Goal: Navigation & Orientation: Find specific page/section

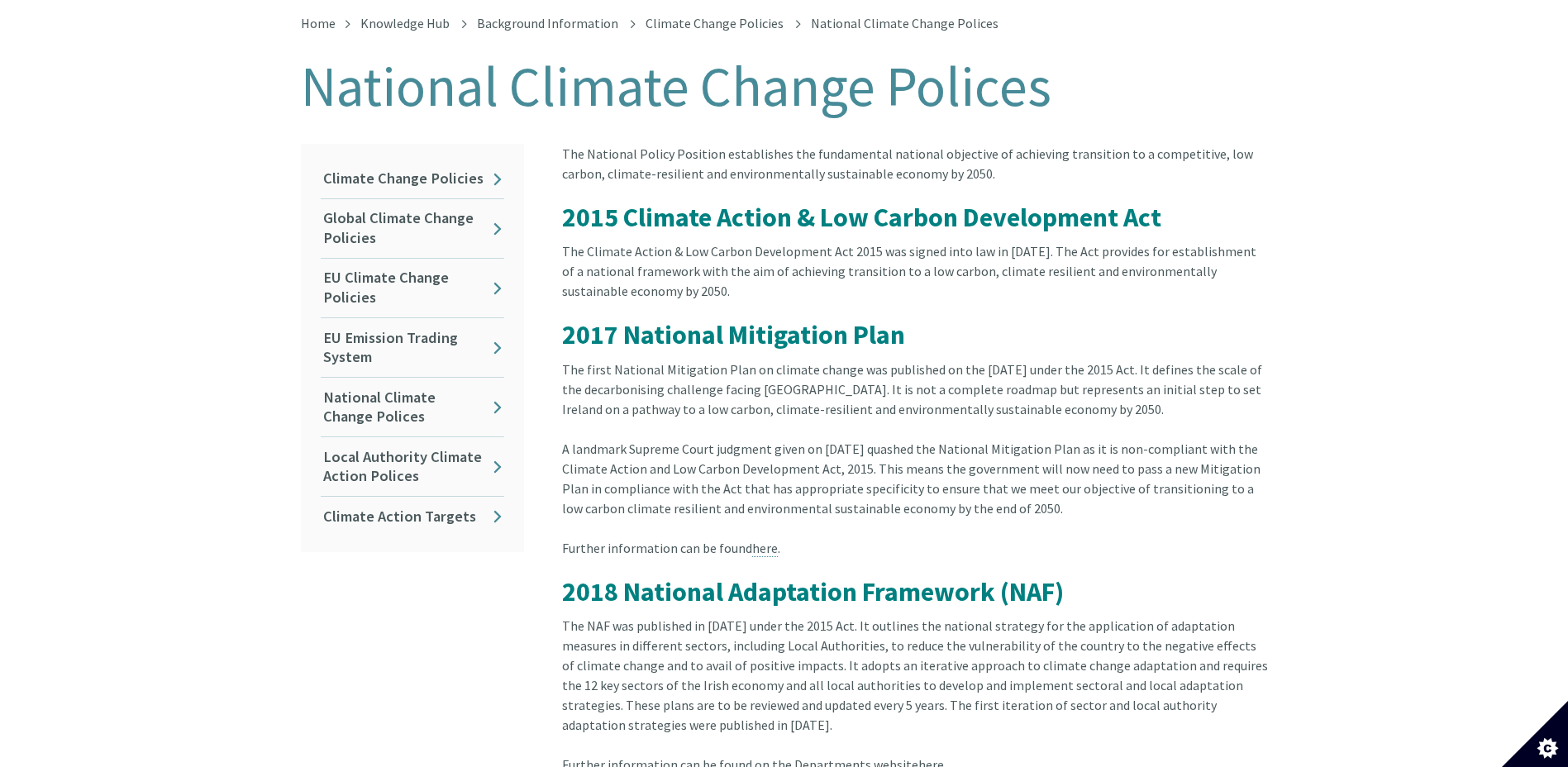
scroll to position [324, 0]
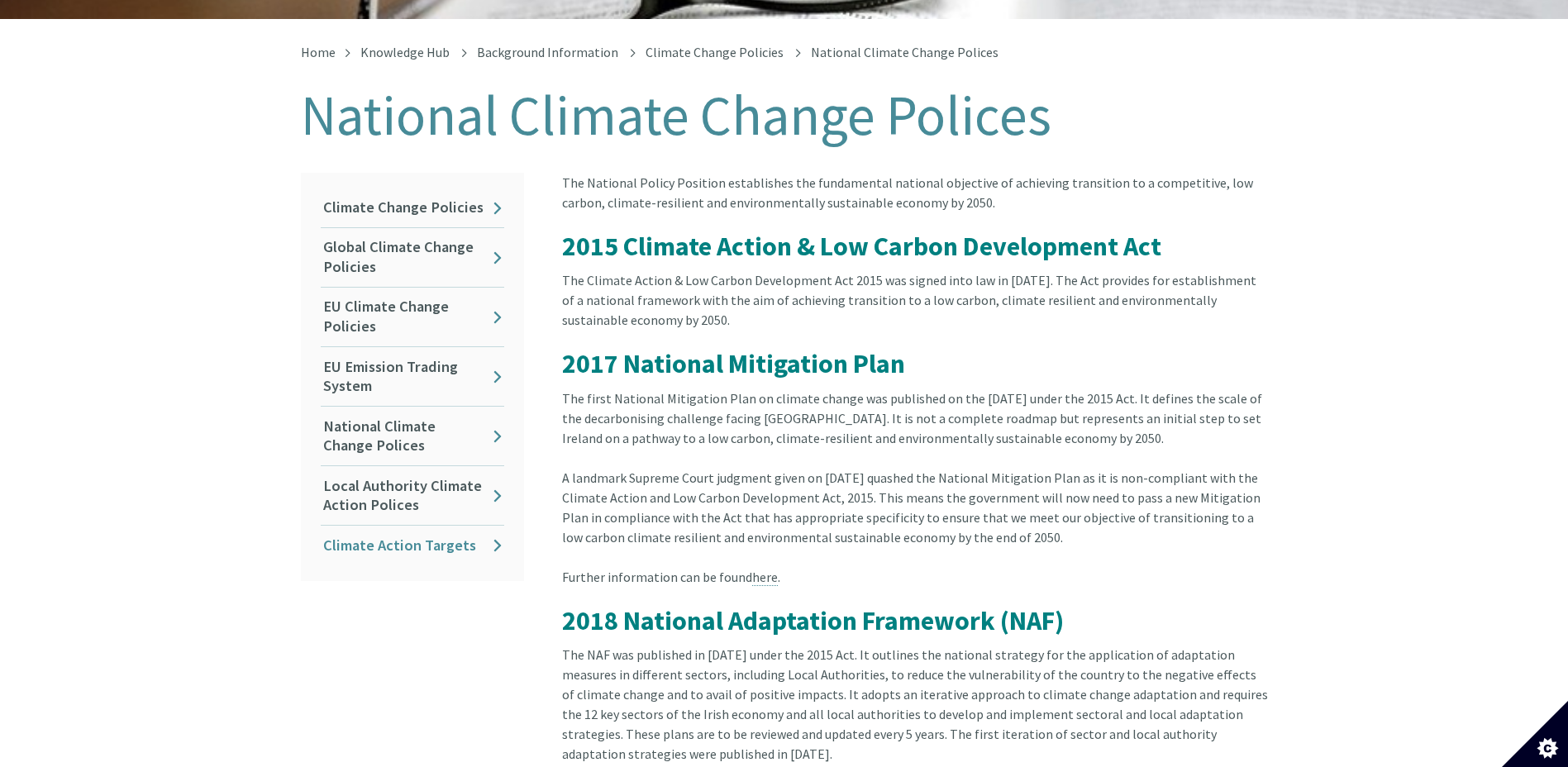
click at [419, 527] on link "Climate Action Targets" at bounding box center [413, 545] width 183 height 39
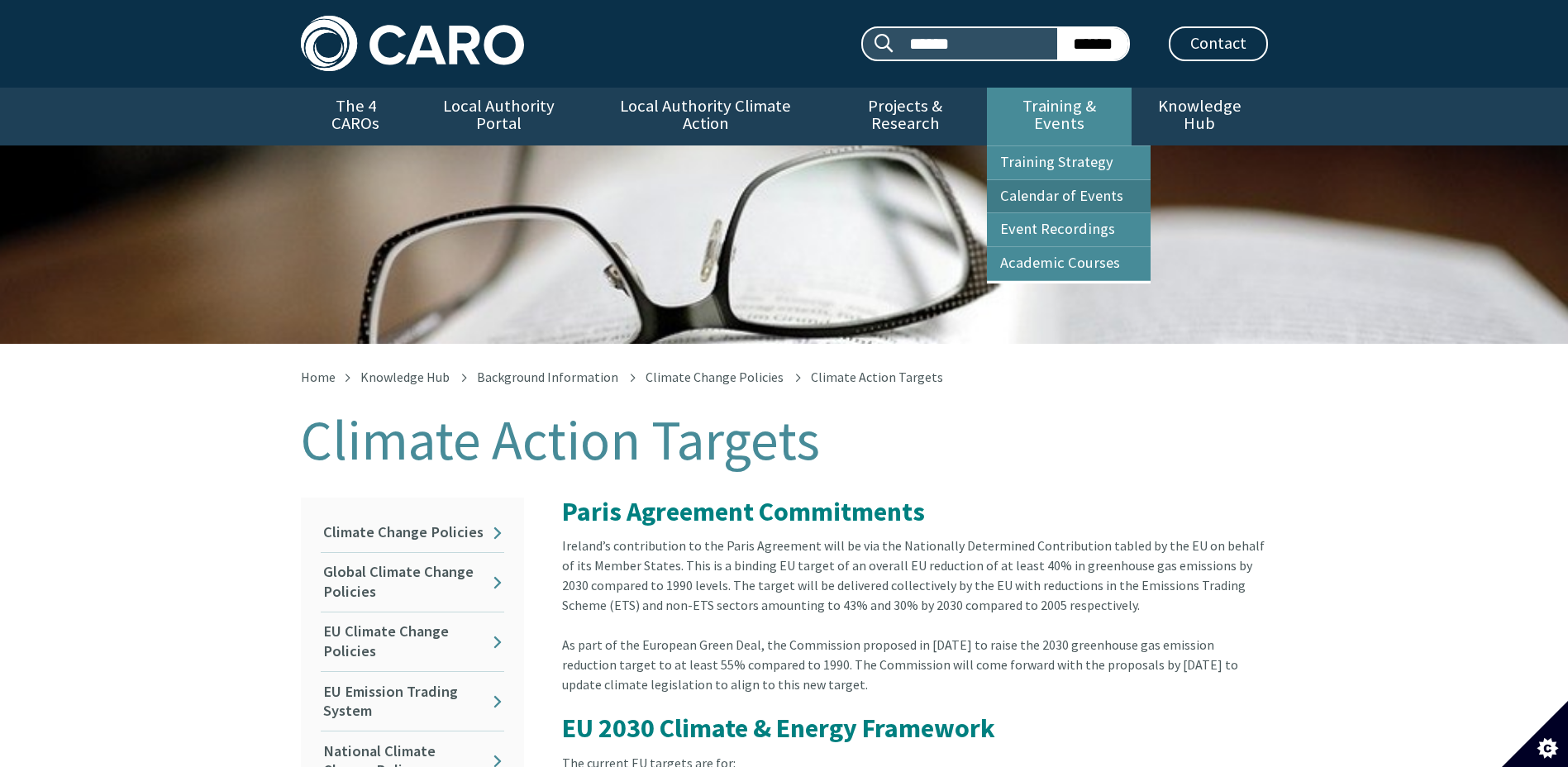
click at [1108, 184] on link "Calendar of Events" at bounding box center [1069, 196] width 164 height 33
